Goal: Answer question/provide support

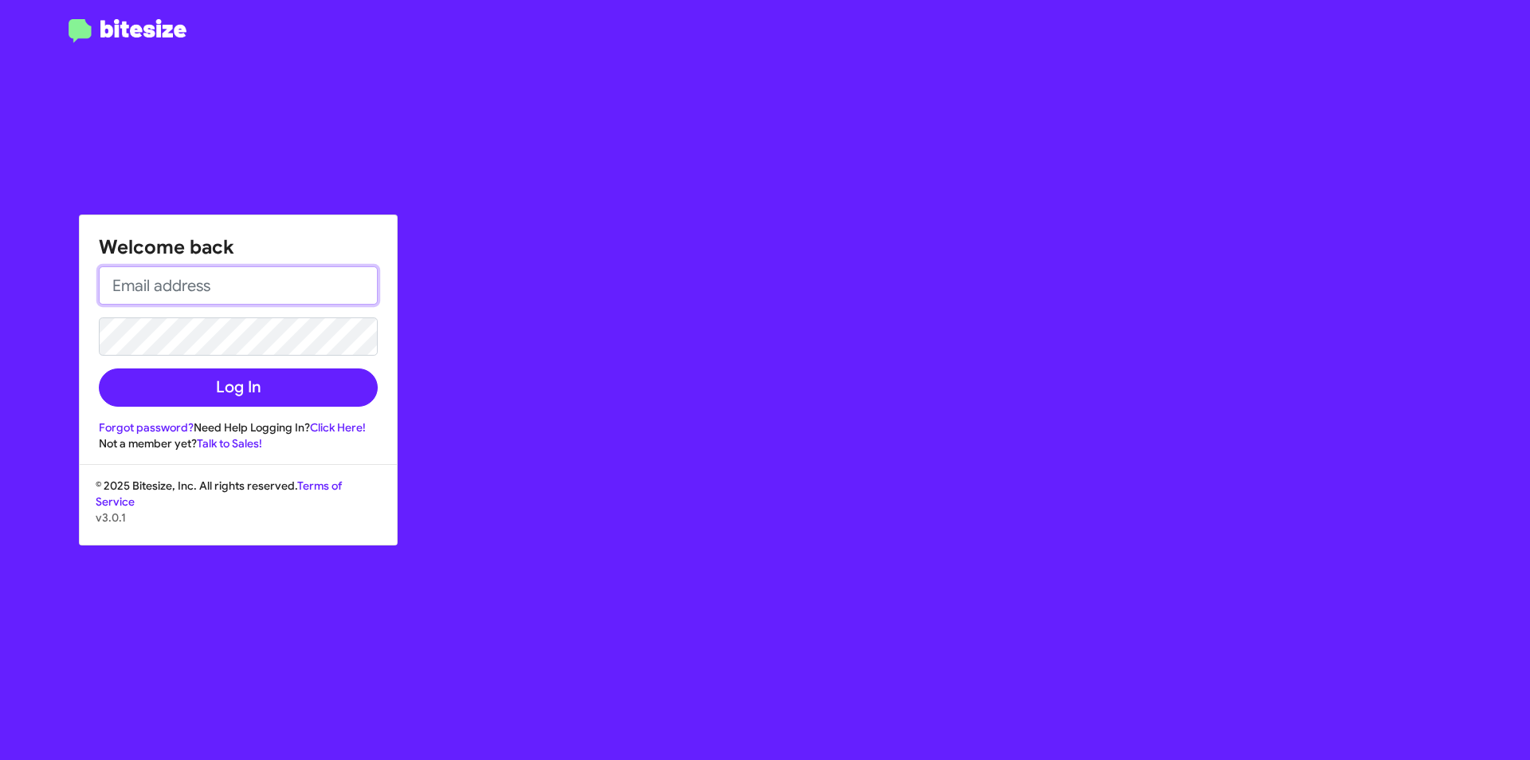
type input "[EMAIL_ADDRESS][DOMAIN_NAME]"
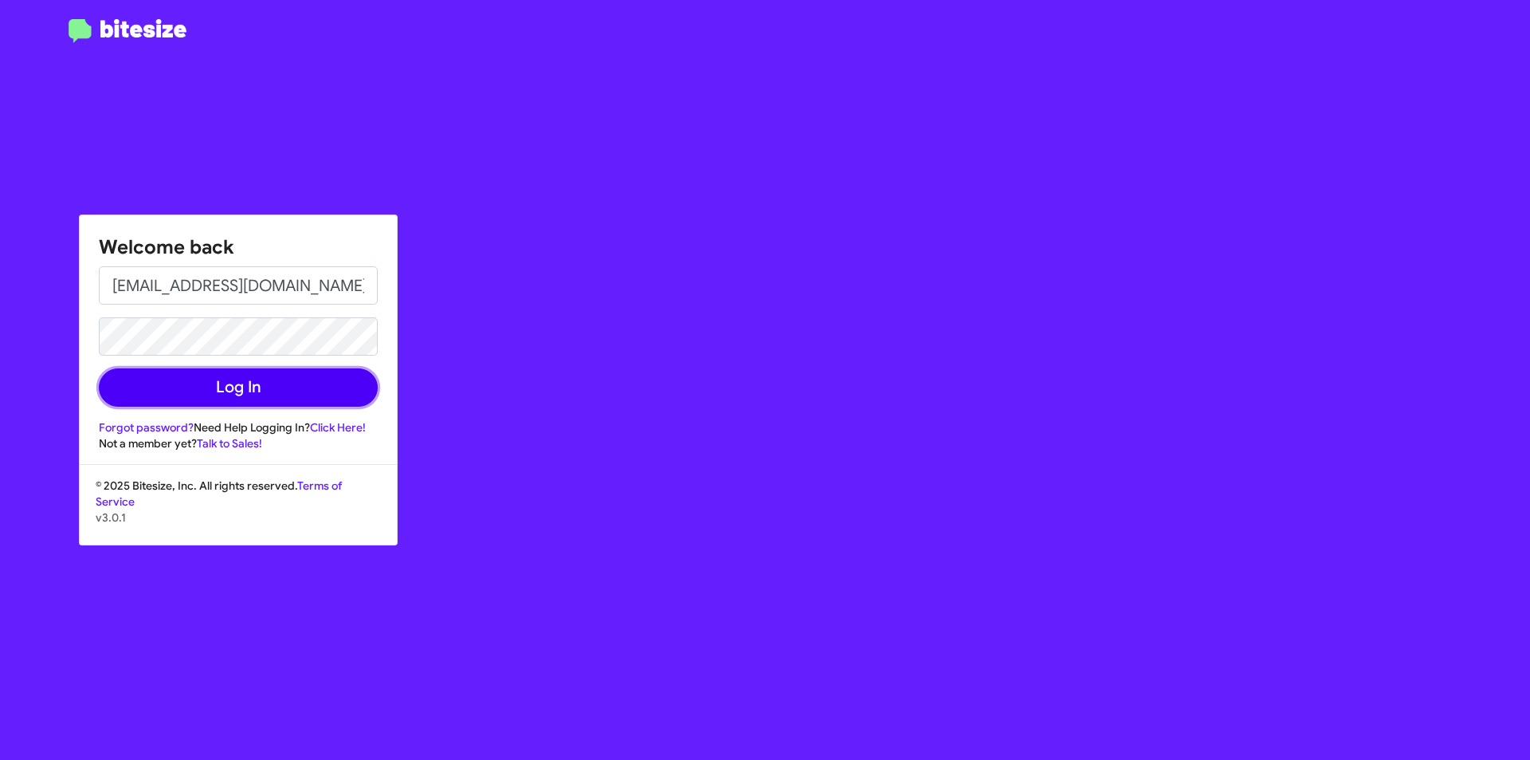
click at [199, 376] on button "Log In" at bounding box center [238, 387] width 279 height 38
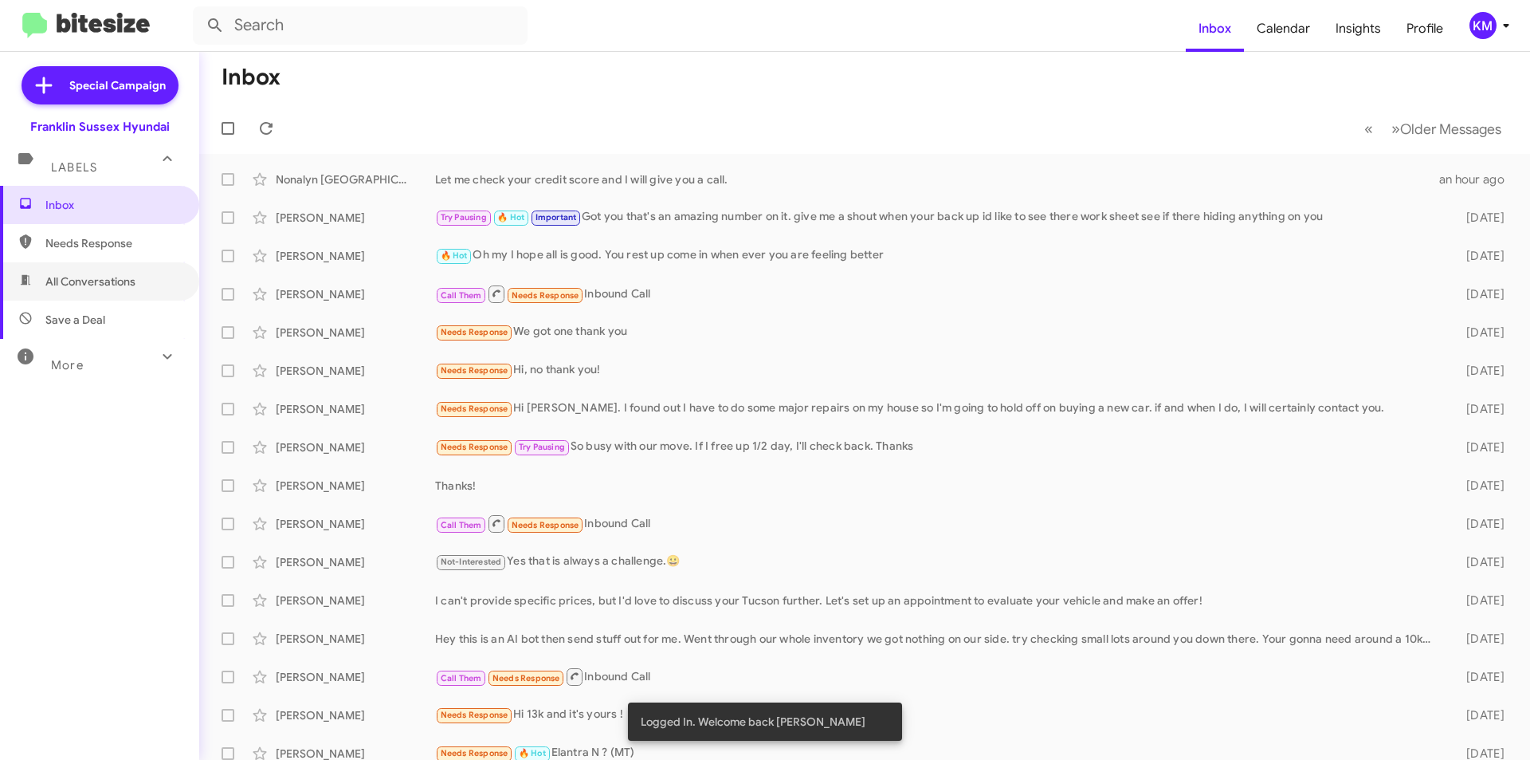
click at [134, 285] on span "All Conversations" at bounding box center [90, 281] width 90 height 16
type input "in:all-conversations"
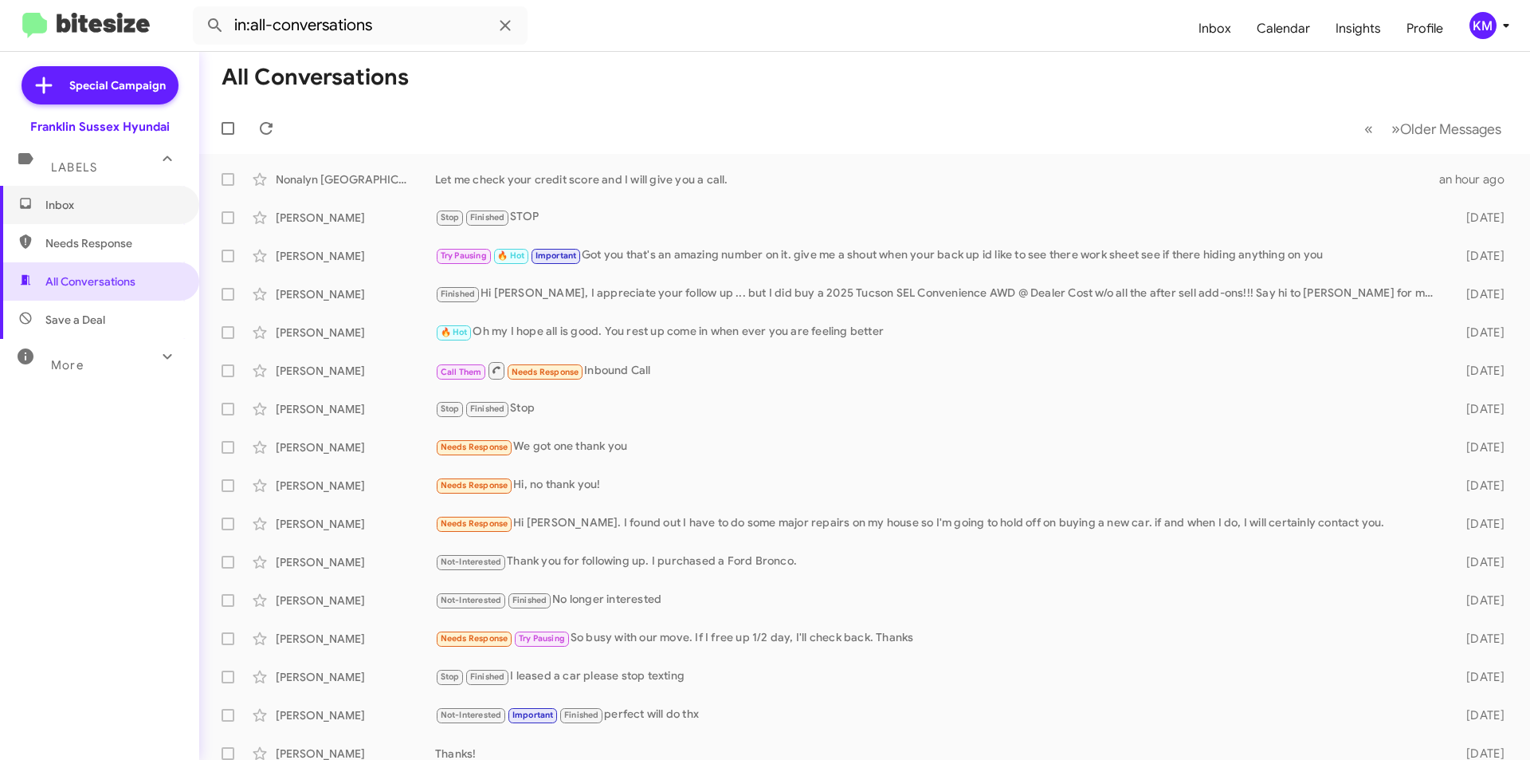
click at [72, 210] on span "Inbox" at bounding box center [113, 205] width 136 height 16
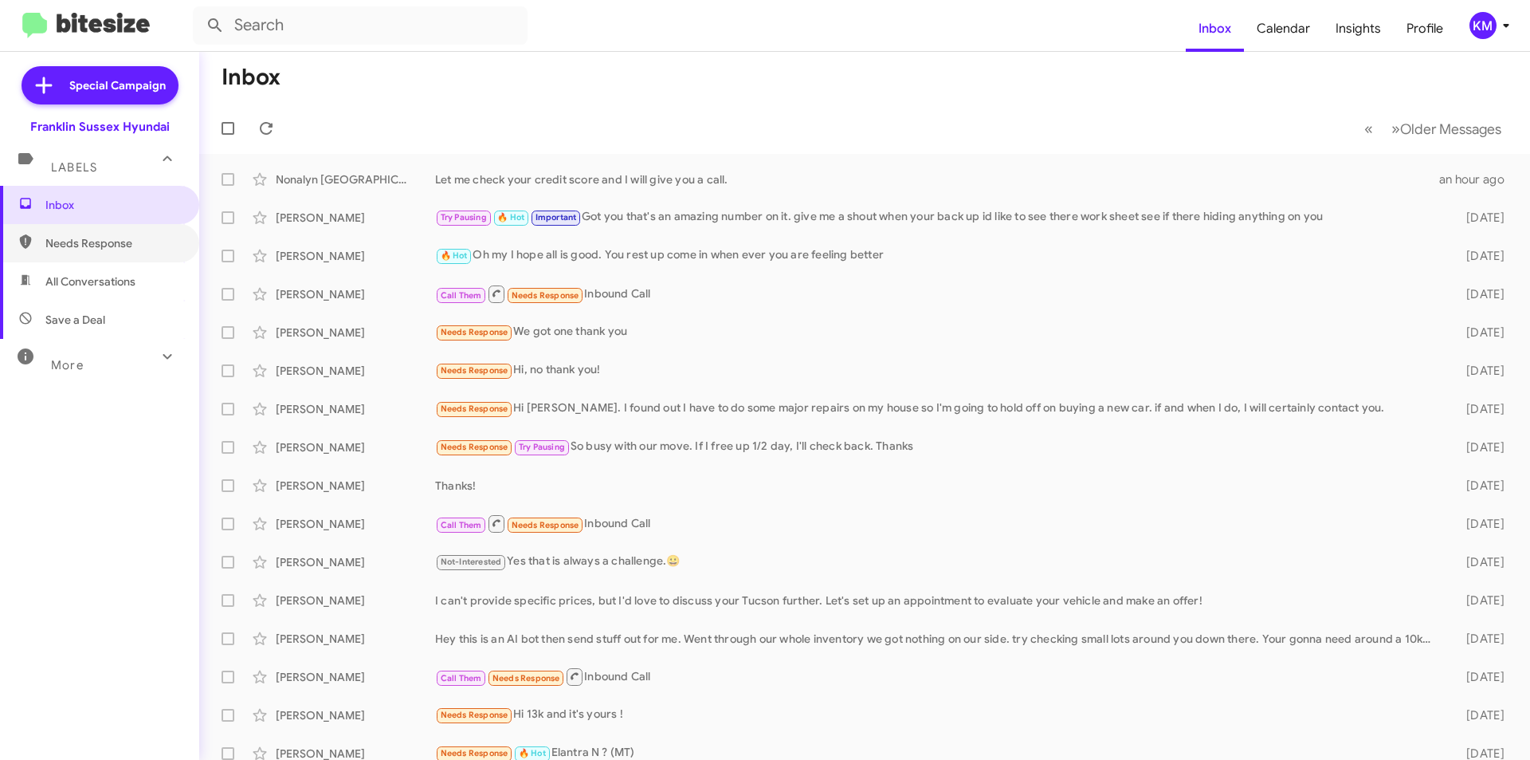
click at [73, 252] on span "Needs Response" at bounding box center [99, 243] width 199 height 38
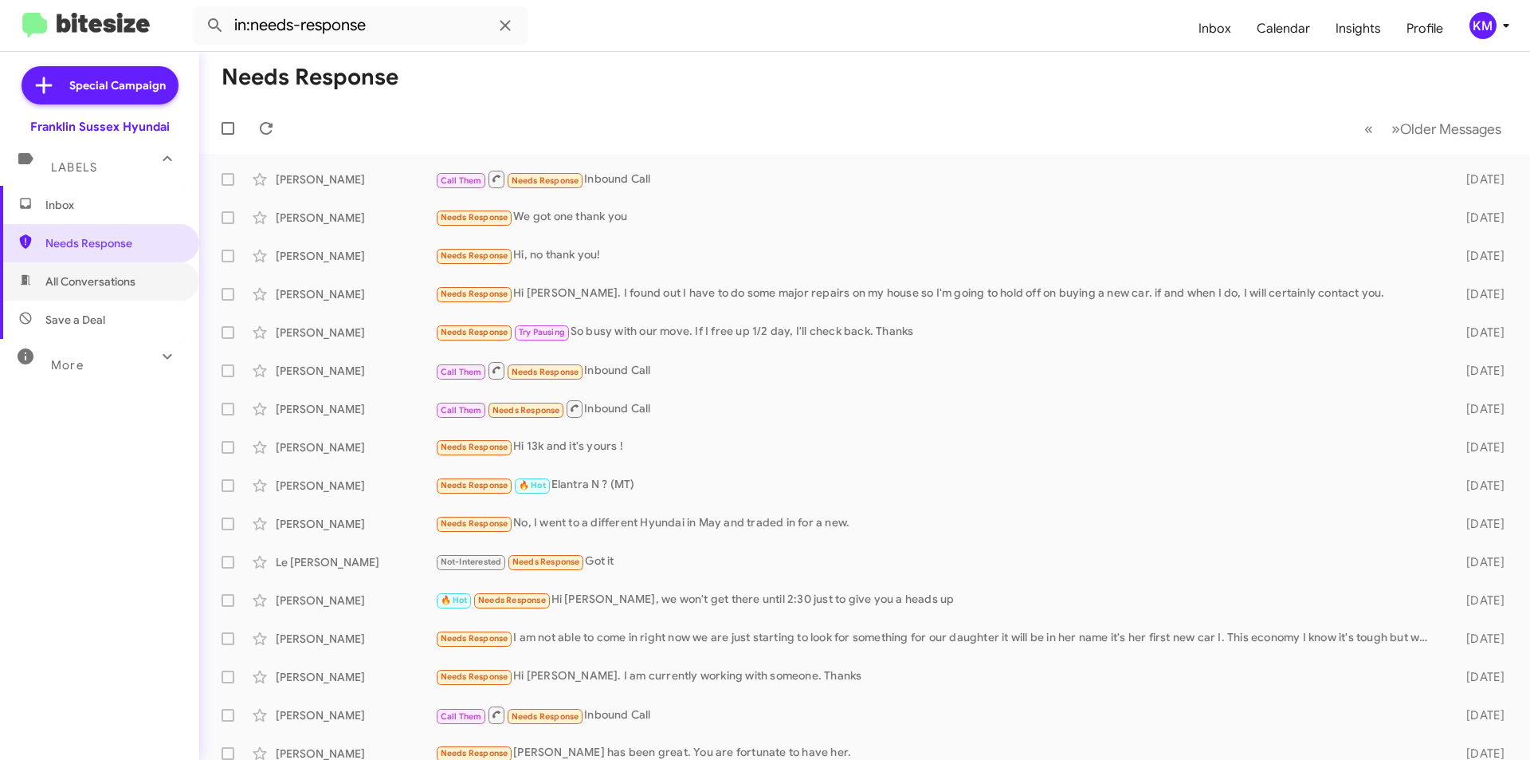
click at [84, 284] on span "All Conversations" at bounding box center [90, 281] width 90 height 16
type input "in:all-conversations"
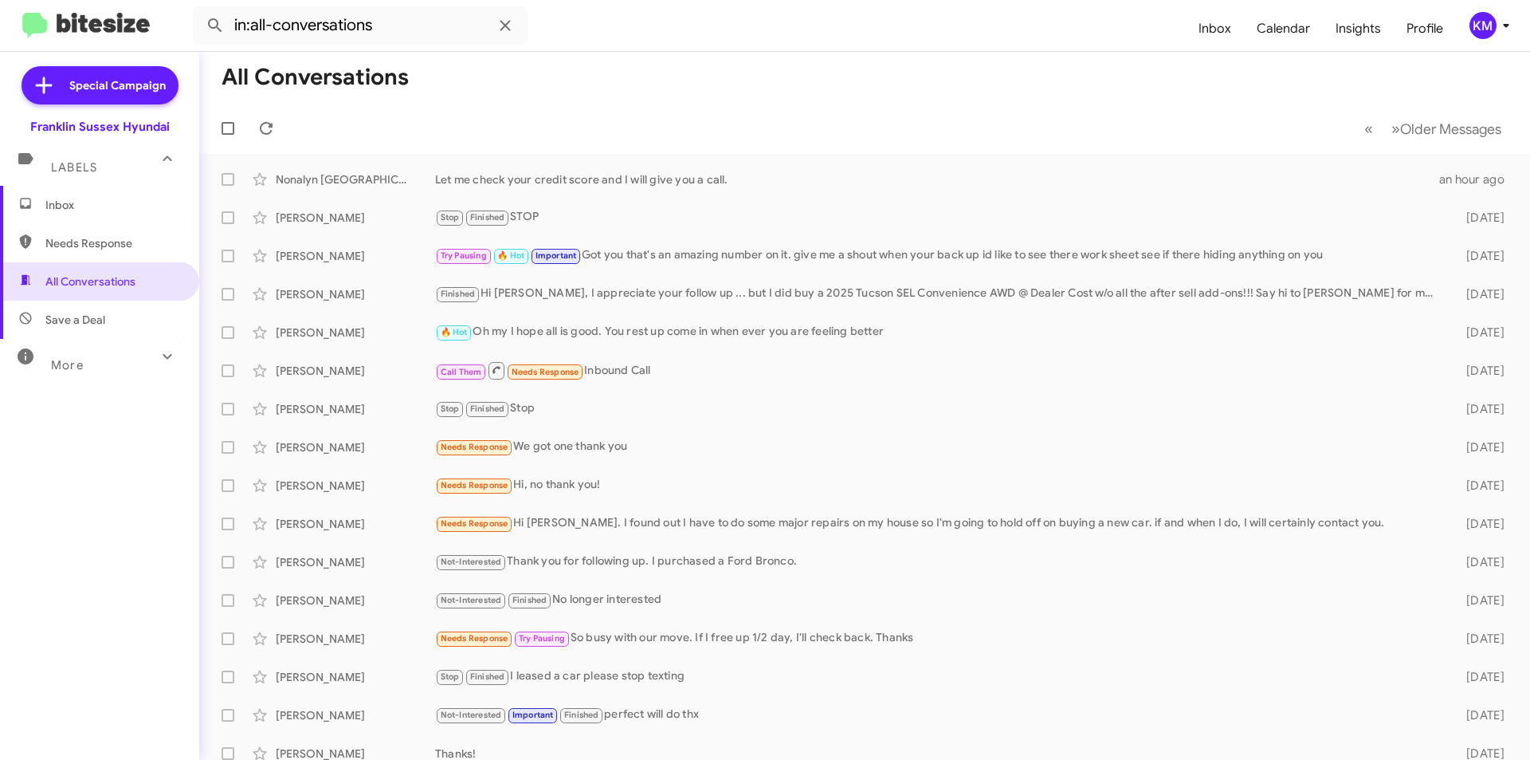
click at [551, 184] on div "Let me check your credit score and I will give you a call." at bounding box center [937, 179] width 1004 height 16
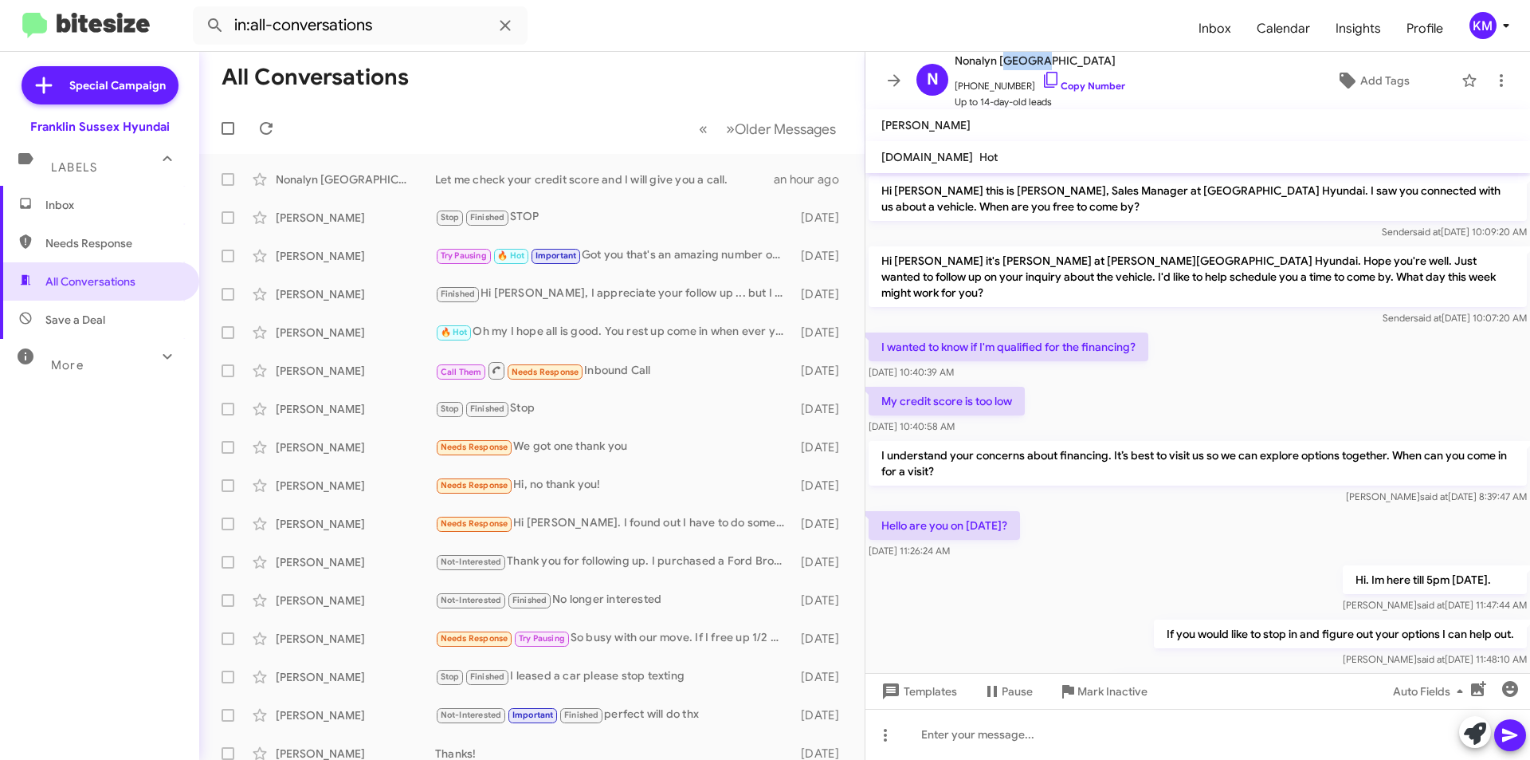
drag, startPoint x: 1043, startPoint y: 61, endPoint x: 1004, endPoint y: 57, distance: 39.3
click at [1004, 57] on span "Nonalyn [GEOGRAPHIC_DATA]" at bounding box center [1040, 60] width 171 height 19
copy span "[GEOGRAPHIC_DATA]"
